Goal: Transaction & Acquisition: Purchase product/service

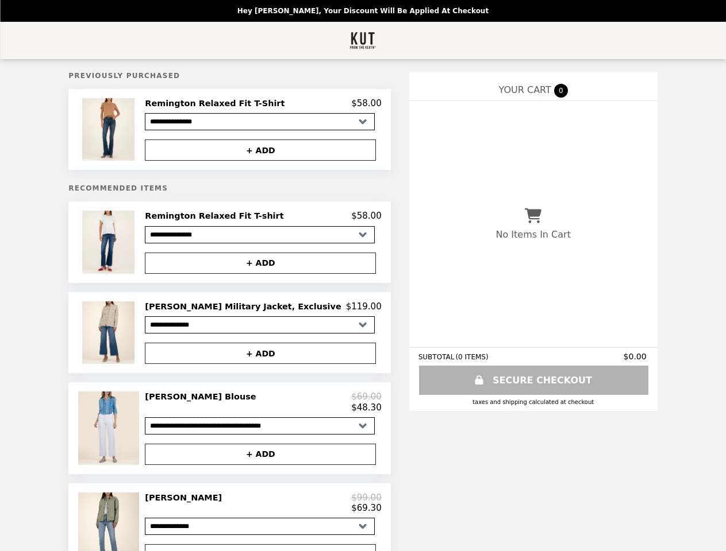
select select "**********"
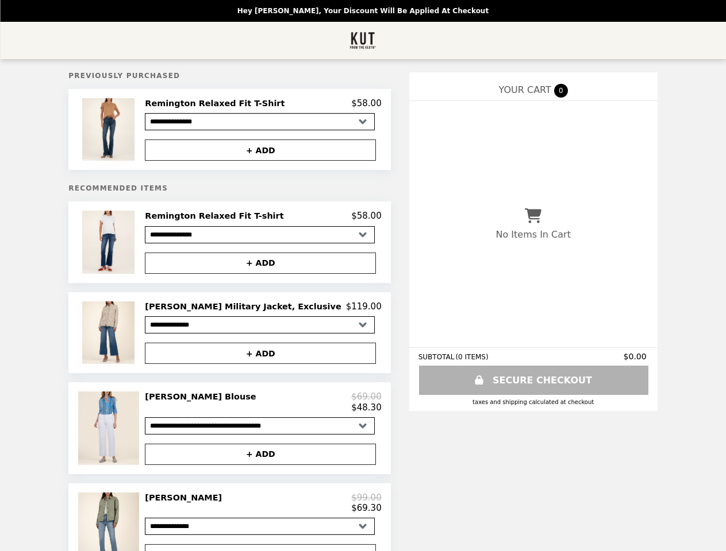
select select "**********"
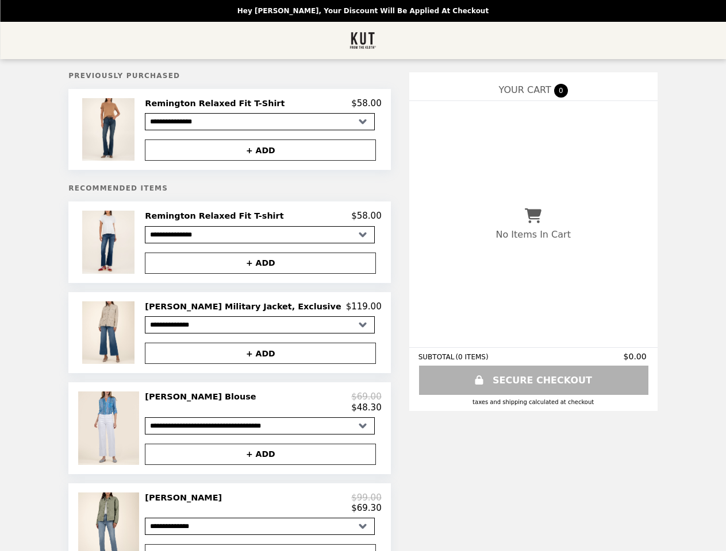
click at [137, 131] on img at bounding box center [109, 129] width 55 height 63
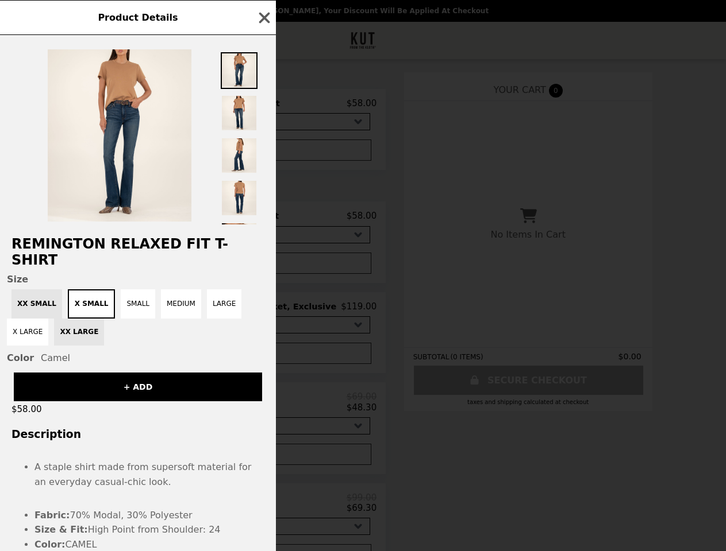
click at [263, 105] on div "Product Details Remington Relaxed Fit T-Shirt Size XX SMALL X SMALL SMALL MEDIU…" at bounding box center [363, 275] width 726 height 551
click at [263, 152] on div at bounding box center [138, 130] width 276 height 190
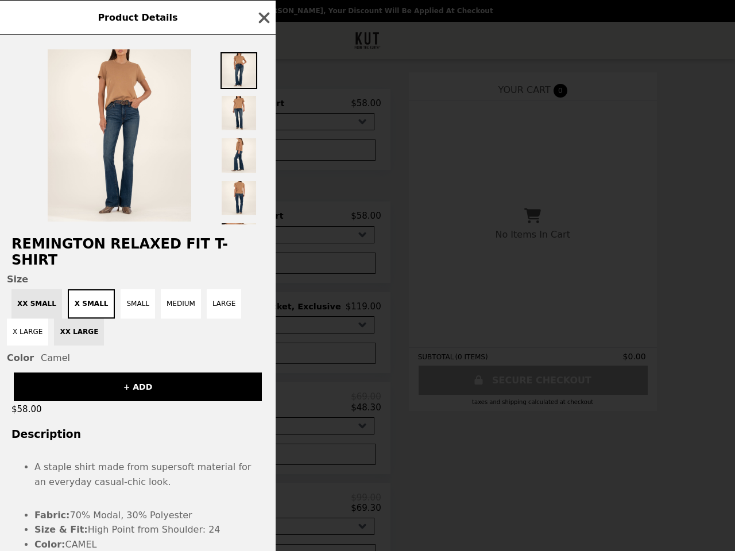
click at [152, 246] on h2 "Remington Relaxed Fit T-Shirt" at bounding box center [138, 252] width 276 height 32
click at [263, 220] on div "Product Details Remington Relaxed Fit T-Shirt Size XX SMALL X SMALL SMALL MEDIU…" at bounding box center [367, 275] width 735 height 551
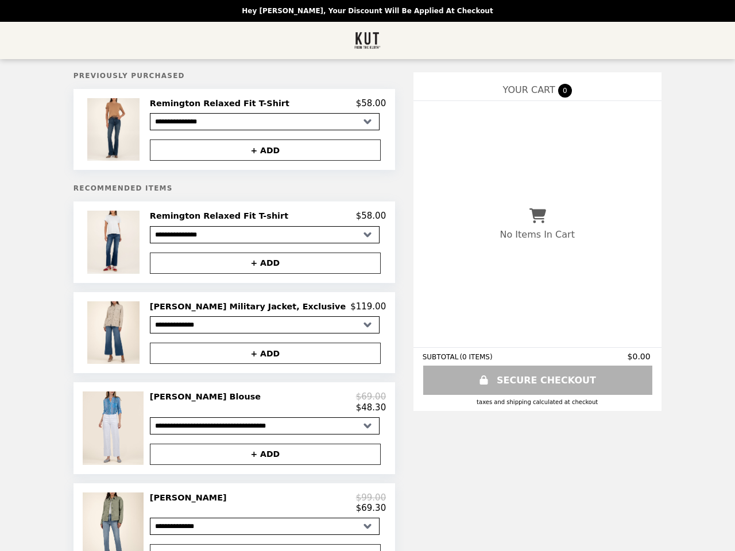
click at [263, 267] on button "+ ADD" at bounding box center [265, 263] width 231 height 21
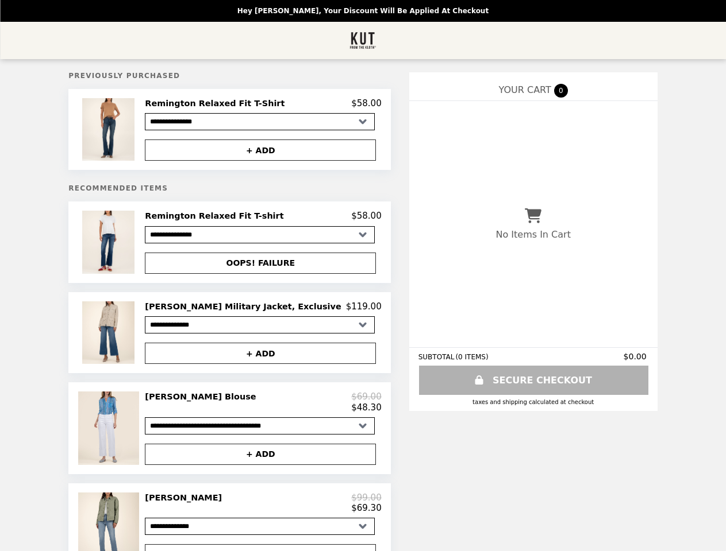
click at [137, 337] on img at bounding box center [109, 333] width 55 height 63
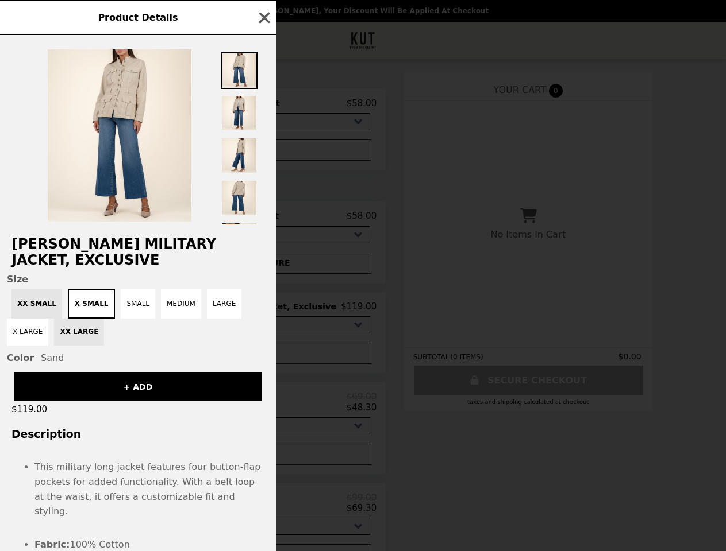
click at [263, 311] on div "Product Details [PERSON_NAME] Military Jacket, Exclusive Size XX SMALL X SMALL …" at bounding box center [363, 275] width 726 height 551
click at [263, 358] on div "Size XX SMALL X SMALL SMALL MEDIUM LARGE X LARGE XX LARGE Color Sand" at bounding box center [138, 319] width 276 height 90
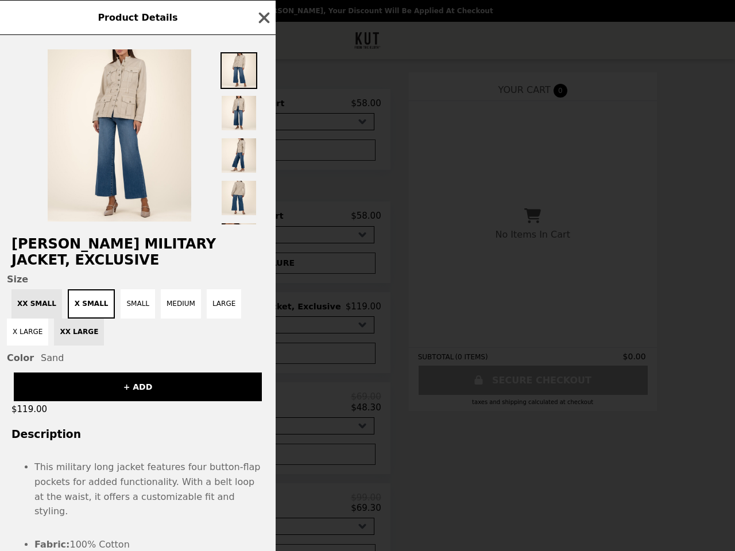
click at [152, 434] on div "[PERSON_NAME] Military Jacket, Exclusive Size XX SMALL X SMALL SMALL MEDIUM LAR…" at bounding box center [138, 293] width 276 height 516
